Goal: Information Seeking & Learning: Check status

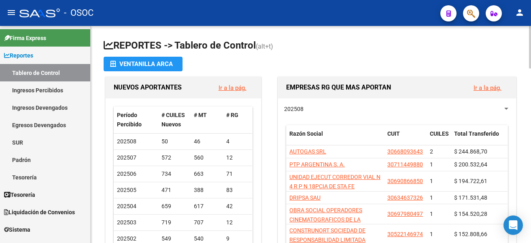
click at [429, 65] on app-file-import-inline "Ventanilla ARCA" at bounding box center [311, 64] width 415 height 15
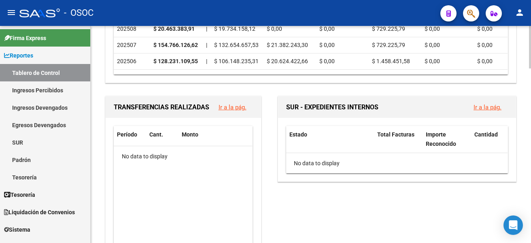
scroll to position [283, 0]
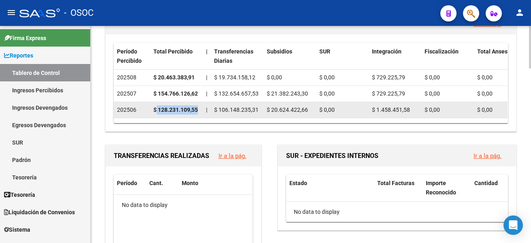
drag, startPoint x: 155, startPoint y: 108, endPoint x: 200, endPoint y: 108, distance: 44.9
click at [200, 108] on datatable-body-cell "$ 128.231.109,55" at bounding box center [176, 110] width 53 height 16
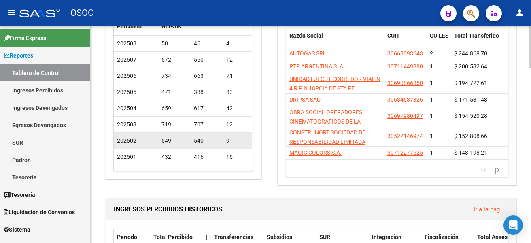
scroll to position [81, 0]
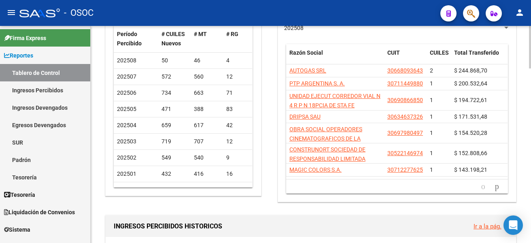
drag, startPoint x: 198, startPoint y: 188, endPoint x: 222, endPoint y: 183, distance: 25.2
click at [222, 183] on div "Período Percibido # CUILES Nuevos # MT # RG 202508 50 46 4 202507 572 560 12 20…" at bounding box center [183, 106] width 155 height 179
click at [494, 187] on icon "go to next page" at bounding box center [497, 186] width 6 height 10
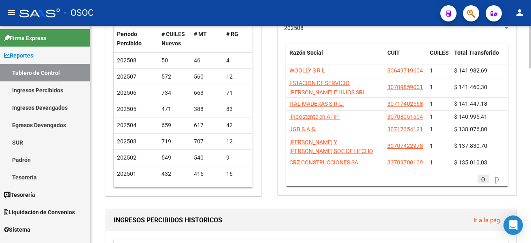
click at [480, 178] on icon "go to previous page" at bounding box center [483, 179] width 6 height 10
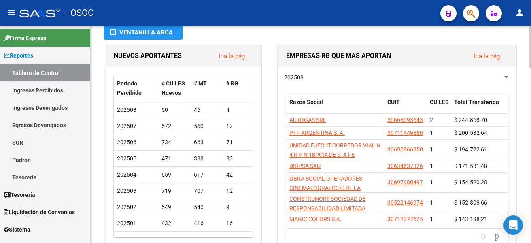
scroll to position [0, 0]
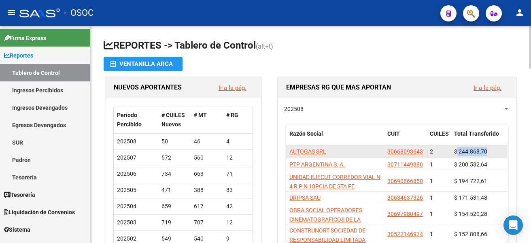
drag, startPoint x: 492, startPoint y: 149, endPoint x: 458, endPoint y: 153, distance: 34.2
click at [458, 153] on div "$ 244.868,70" at bounding box center [479, 151] width 50 height 9
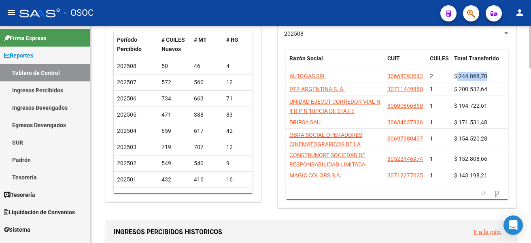
scroll to position [81, 0]
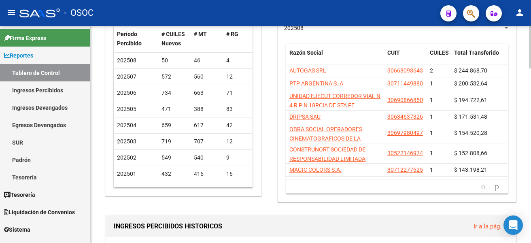
click at [497, 186] on icon "go to next page" at bounding box center [497, 186] width 6 height 10
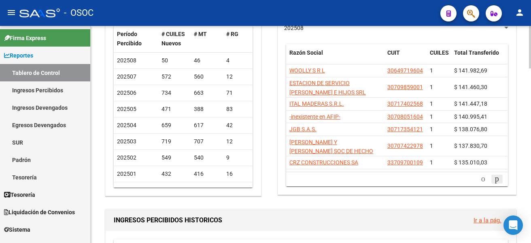
click at [497, 179] on icon "go to next page" at bounding box center [497, 179] width 6 height 10
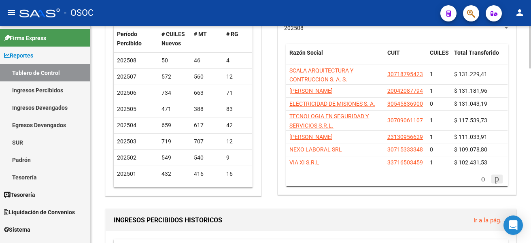
click at [497, 179] on icon "go to next page" at bounding box center [497, 179] width 6 height 10
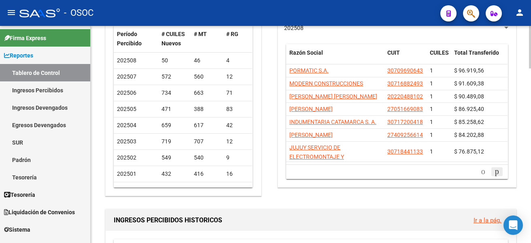
click at [499, 171] on icon "go to next page" at bounding box center [497, 171] width 6 height 10
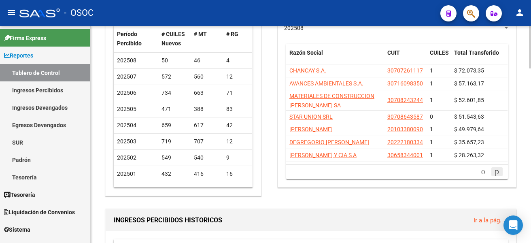
click at [498, 169] on icon "go to next page" at bounding box center [497, 171] width 6 height 10
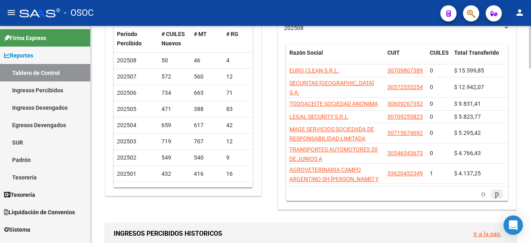
click at [502, 189] on link "go to next page" at bounding box center [496, 193] width 11 height 9
